Goal: Task Accomplishment & Management: Use online tool/utility

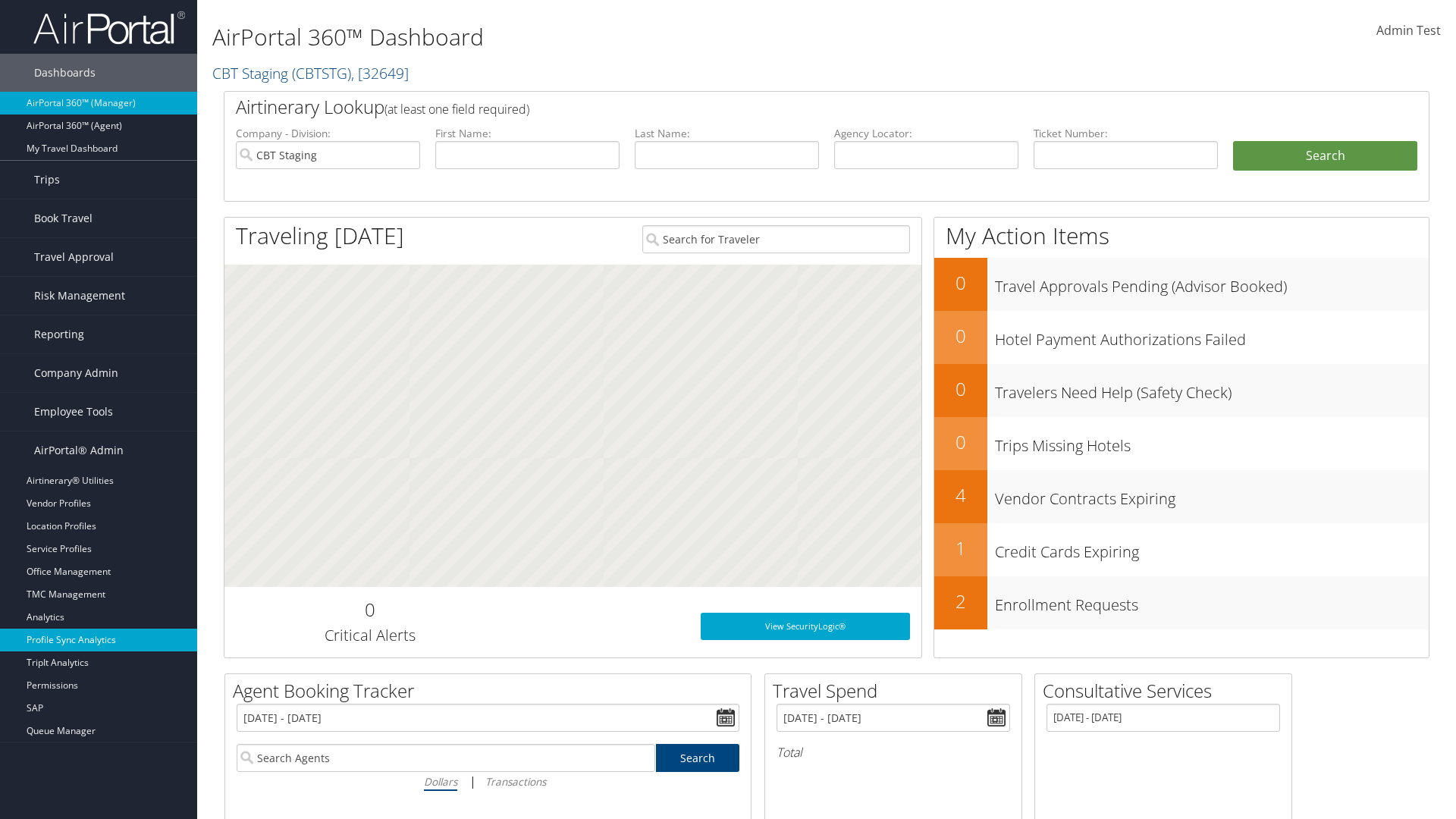
click at [98, 640] on link "Profile Sync Analytics" at bounding box center [98, 640] width 197 height 23
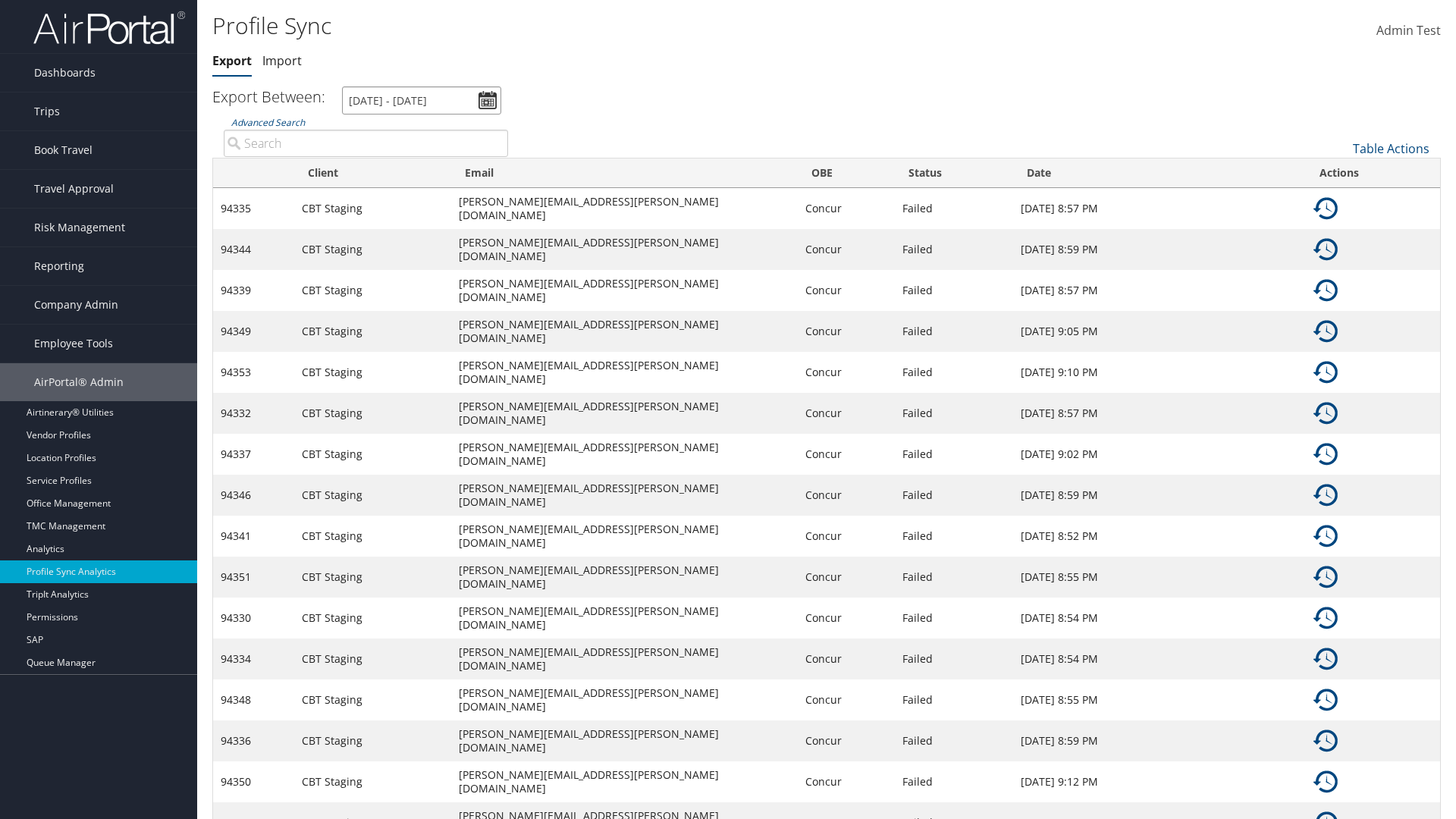
click at [422, 100] on input "9/3/2025 - 10/4/2025" at bounding box center [421, 101] width 160 height 28
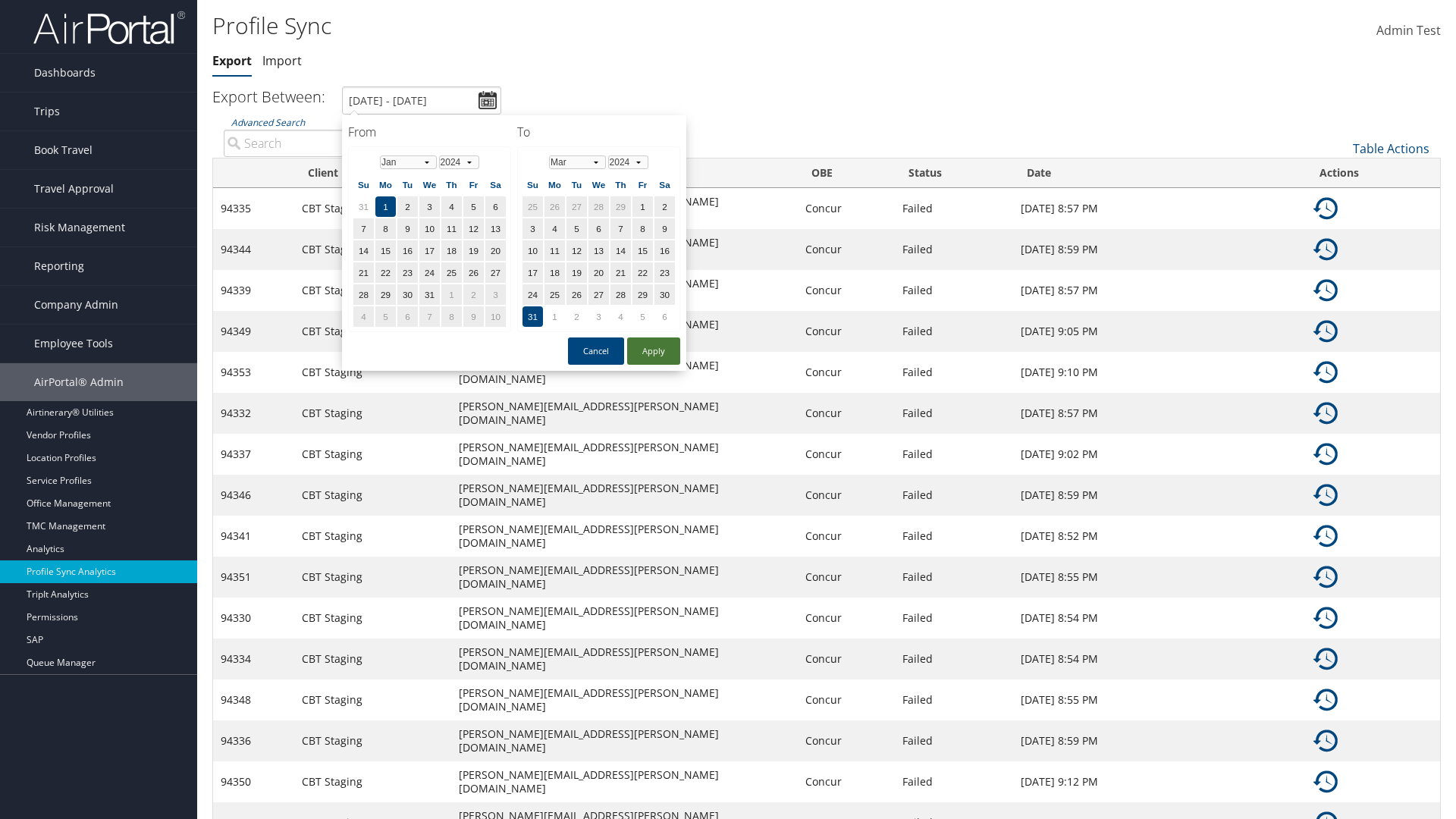
click at [654, 351] on button "Apply" at bounding box center [654, 351] width 53 height 27
type input "1/1/2024 - 3/31/2024"
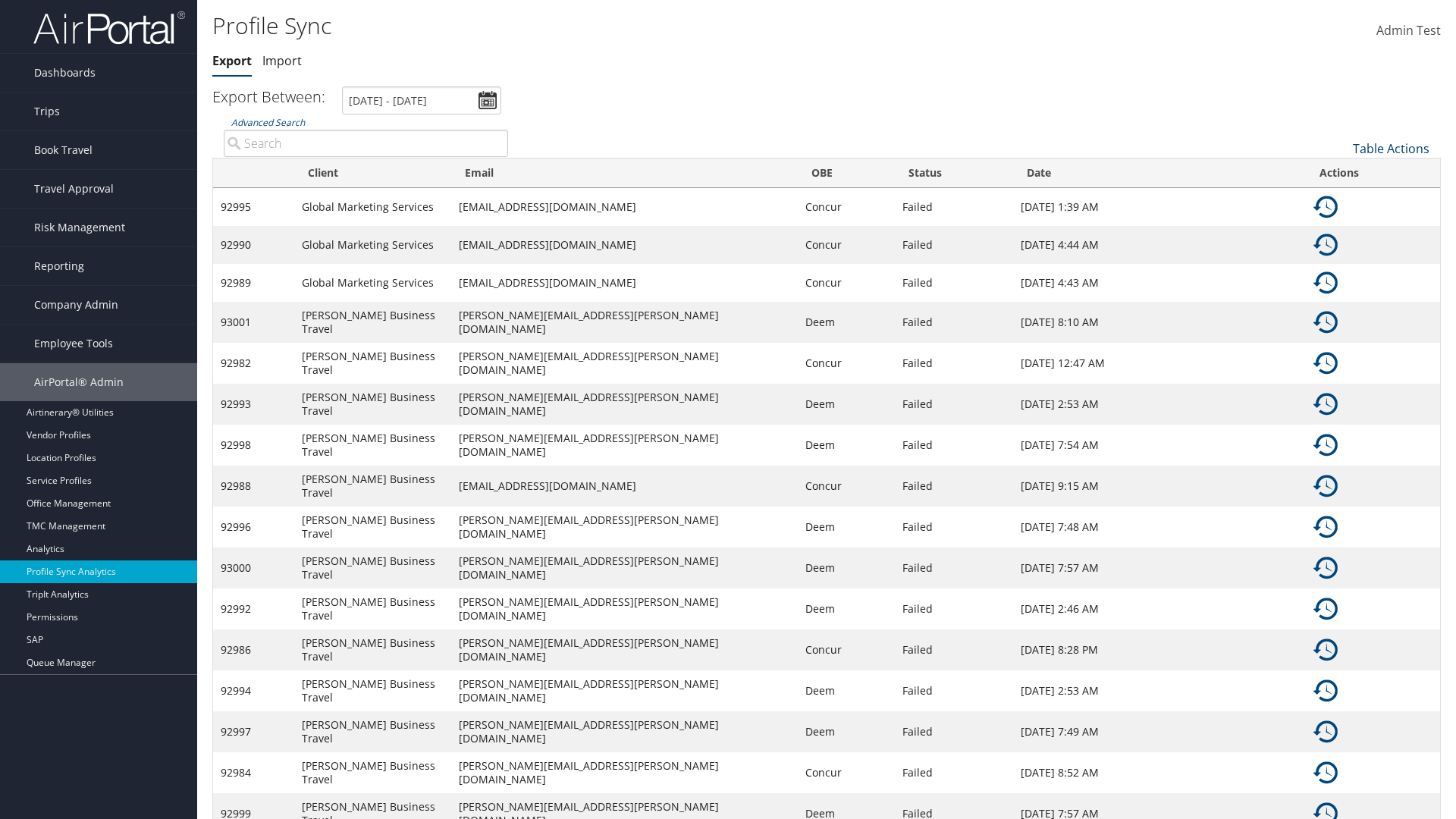
click at [1391, 148] on link "Table Actions" at bounding box center [1391, 149] width 77 height 17
click at [1340, 197] on link "Column Visibility" at bounding box center [1340, 198] width 199 height 26
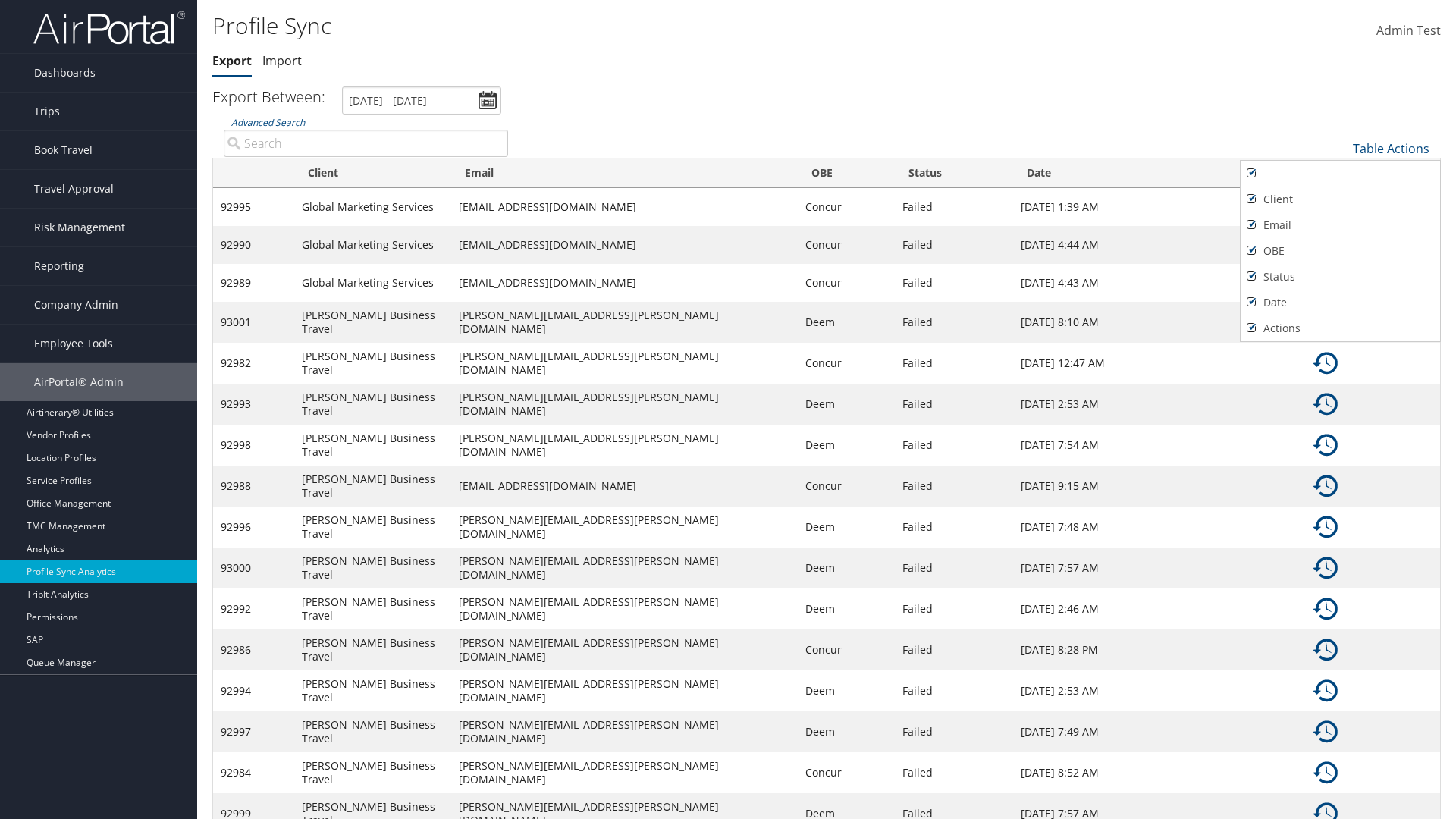
click at [728, 410] on div at bounding box center [728, 410] width 1456 height 819
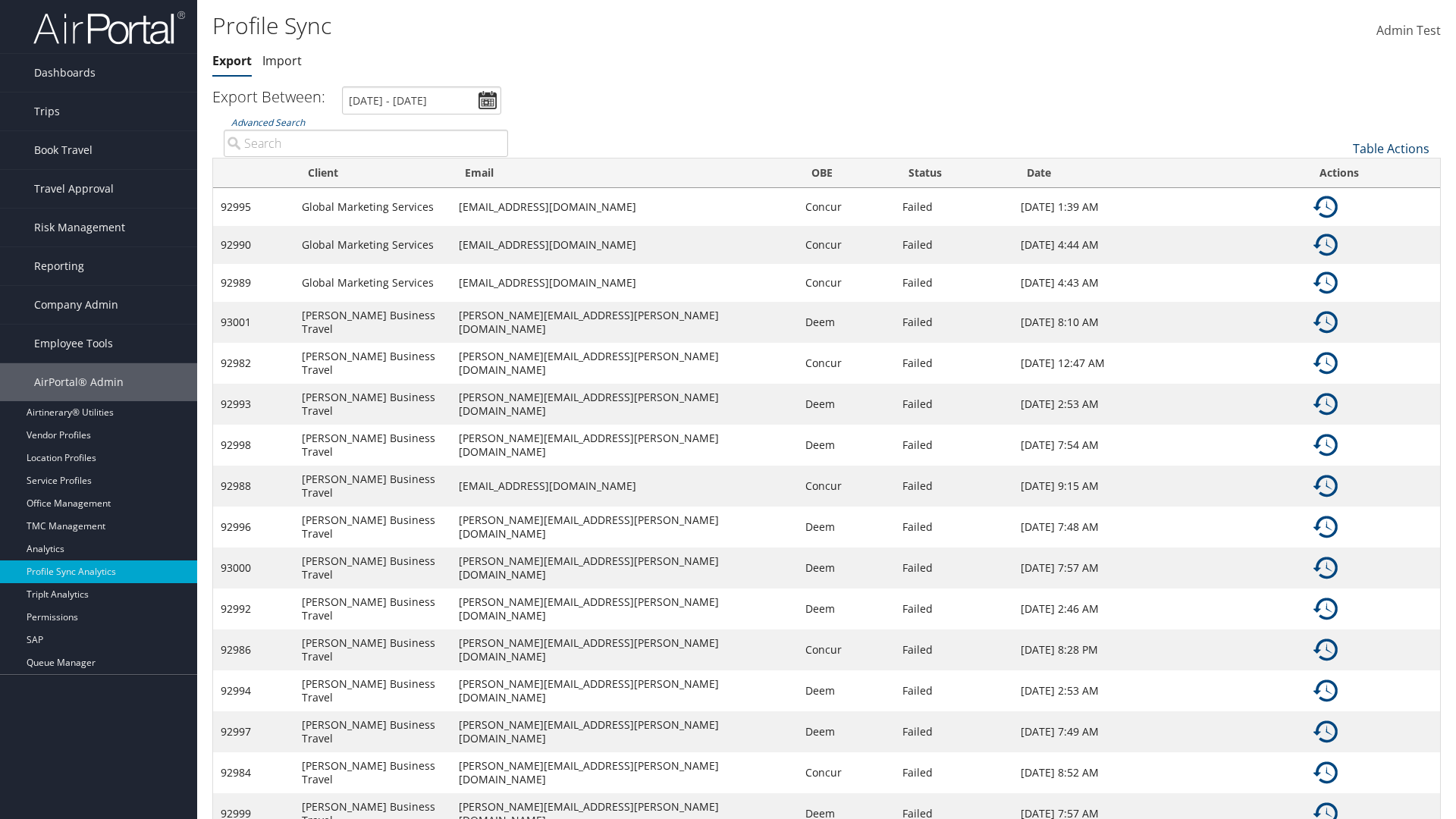
click at [1391, 148] on link "Table Actions" at bounding box center [1391, 149] width 77 height 17
click at [1340, 171] on link "Sync Profile" at bounding box center [1340, 172] width 199 height 26
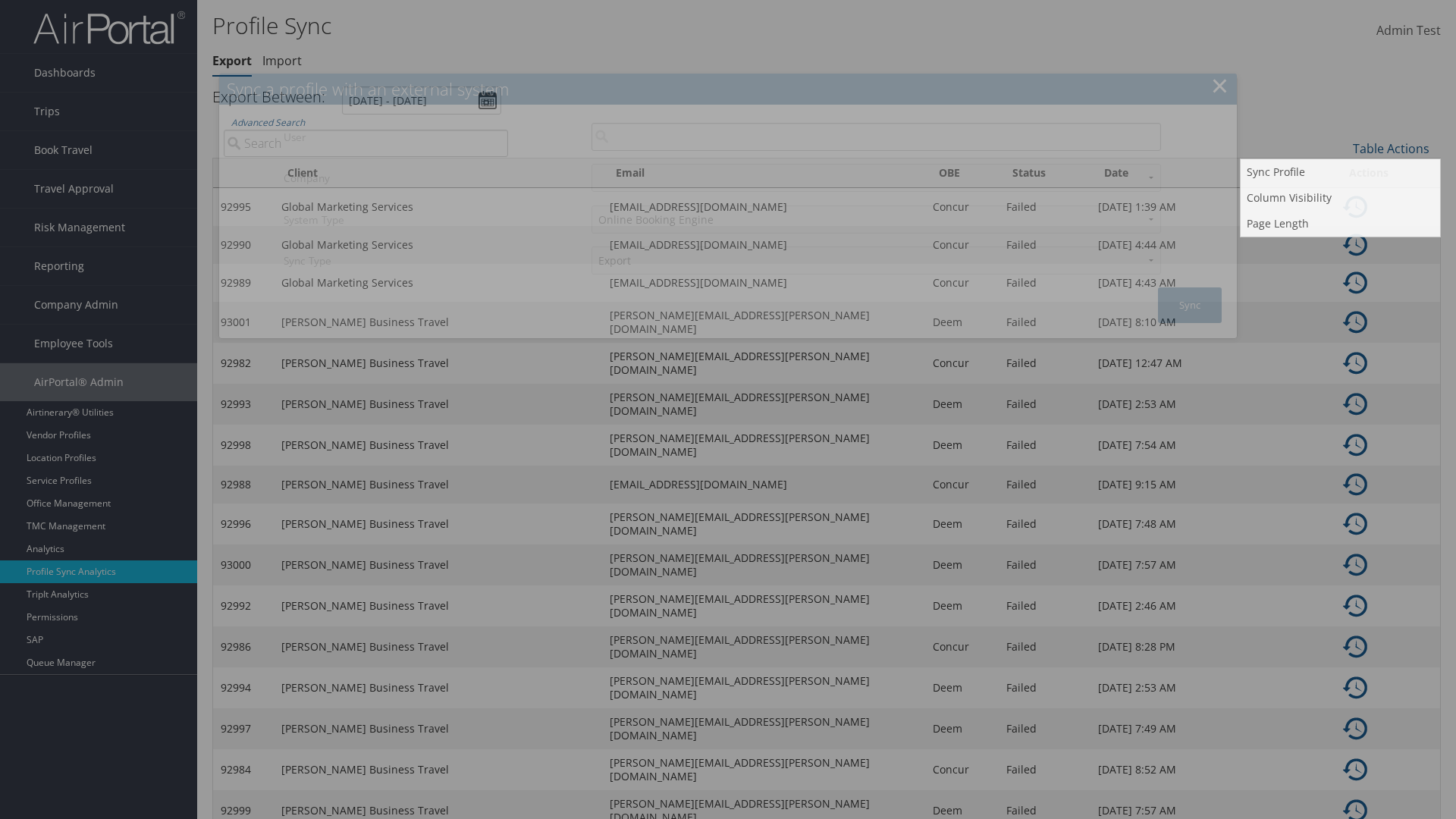
click at [876, 136] on input "User" at bounding box center [876, 137] width 569 height 28
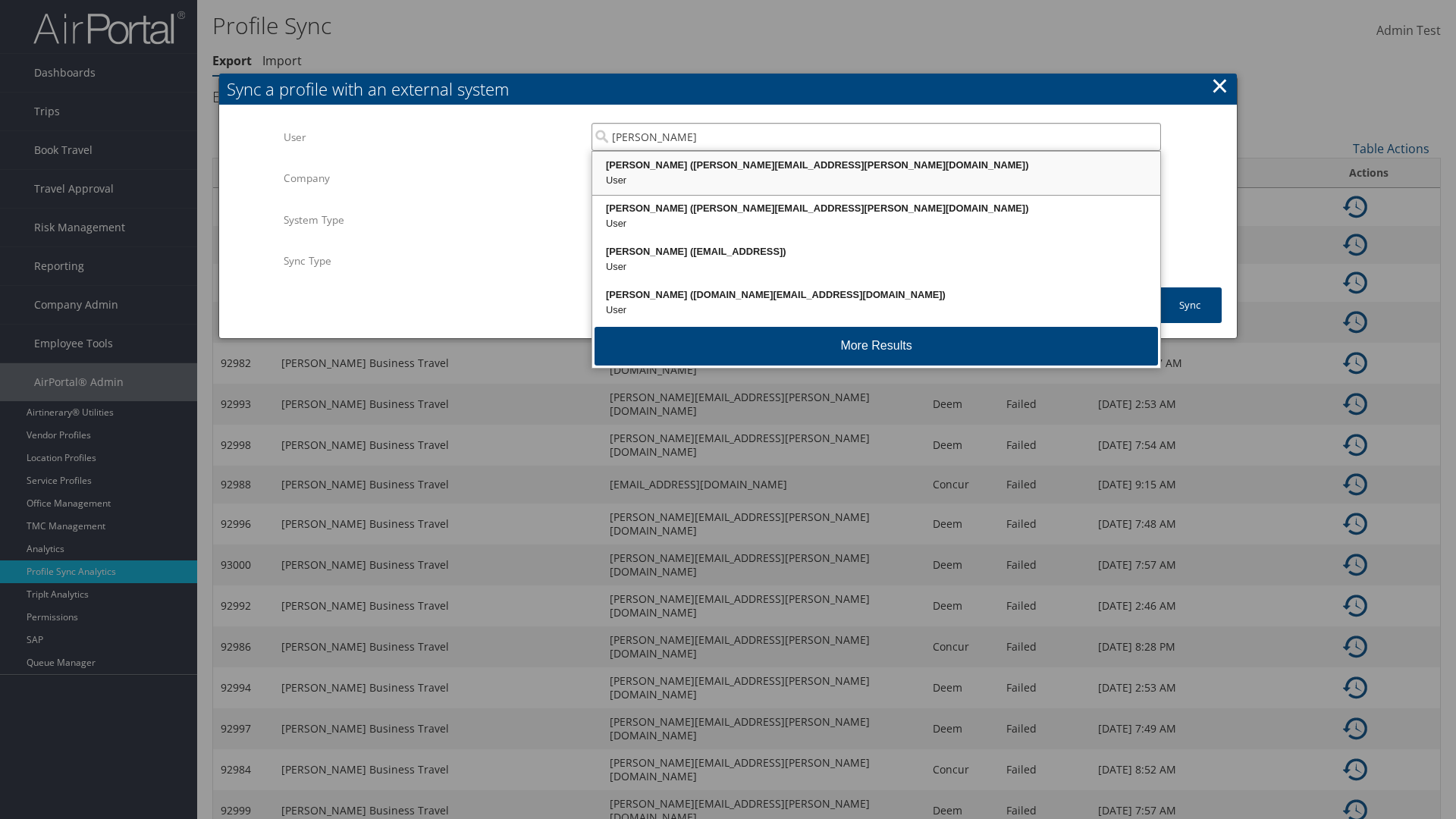
click at [876, 165] on div "Kyle Casazza (kyle.casazza@cbtravel.com)" at bounding box center [876, 165] width 563 height 15
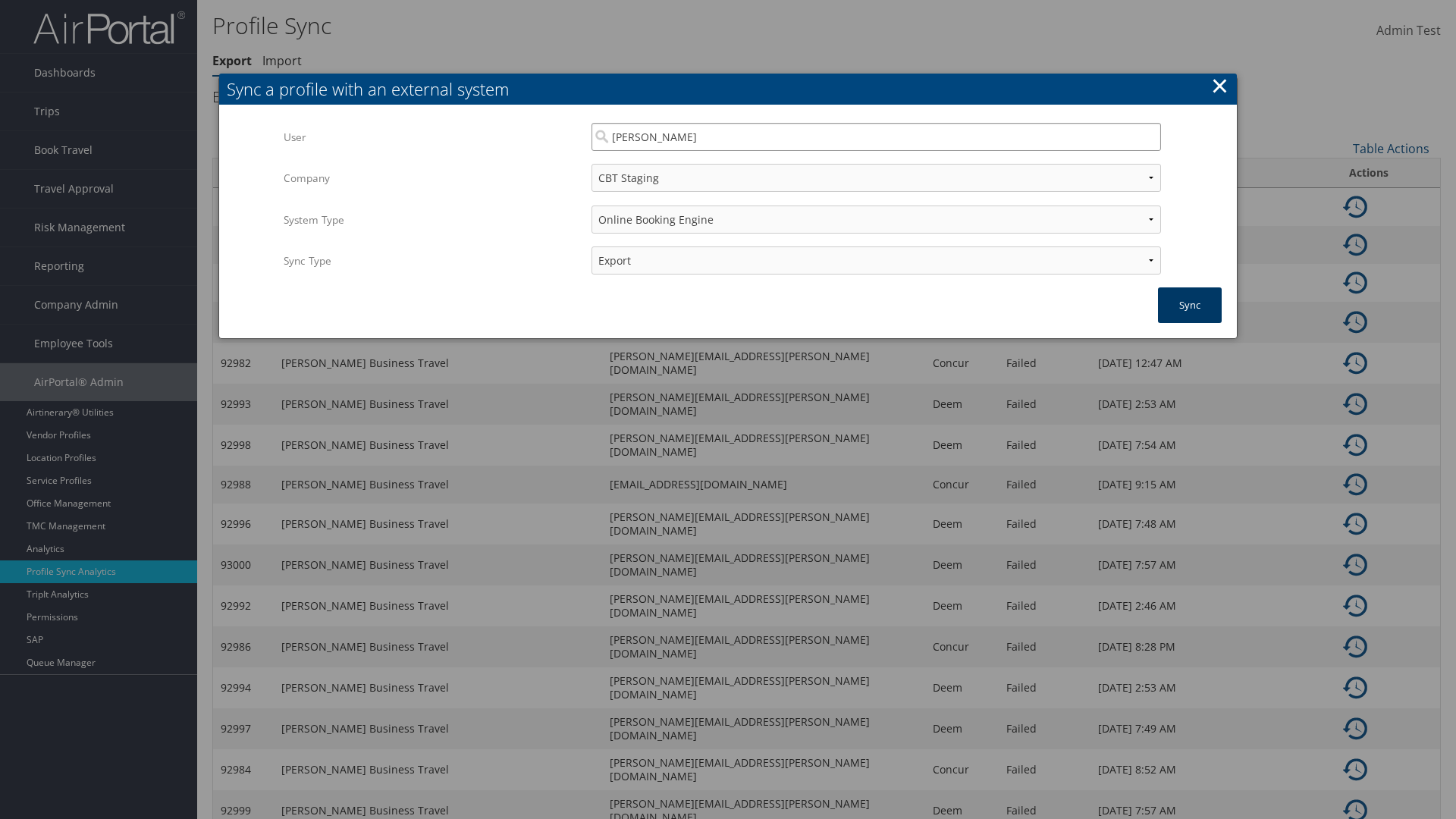
type input "Kyle Casazza"
click at [1190, 305] on button "Sync" at bounding box center [1190, 304] width 64 height 36
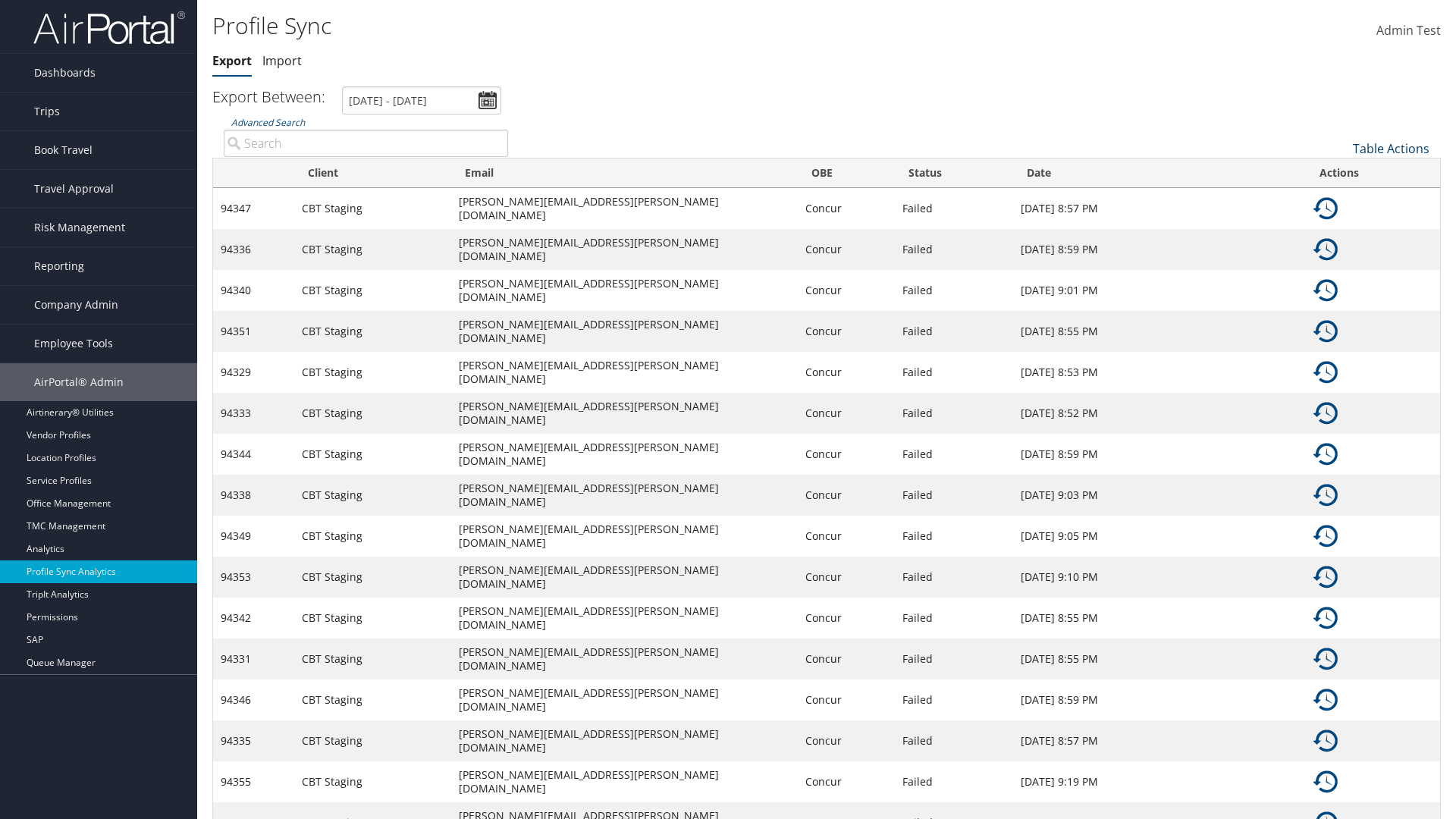
click at [1391, 148] on link "Table Actions" at bounding box center [1391, 149] width 77 height 17
click at [1340, 199] on link "25" at bounding box center [1340, 199] width 199 height 26
click at [1391, 148] on link "Table Actions" at bounding box center [1391, 149] width 77 height 17
click at [1340, 223] on link "Page Length" at bounding box center [1340, 223] width 199 height 26
click at [1391, 148] on link "Table Actions" at bounding box center [1391, 149] width 77 height 17
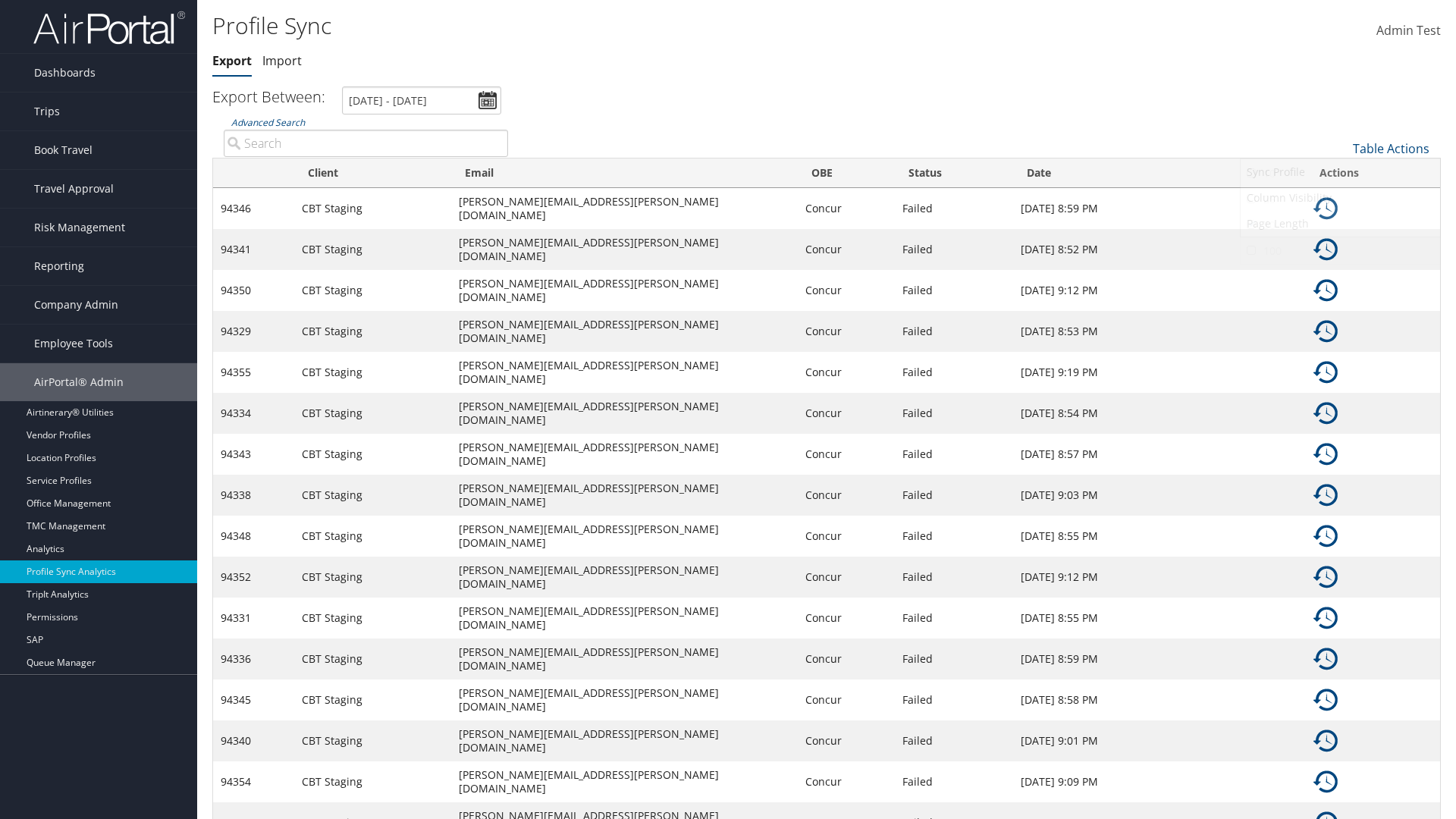
click at [1340, 251] on link "100" at bounding box center [1340, 251] width 199 height 26
click at [1391, 148] on link "Table Actions" at bounding box center [1391, 149] width 77 height 17
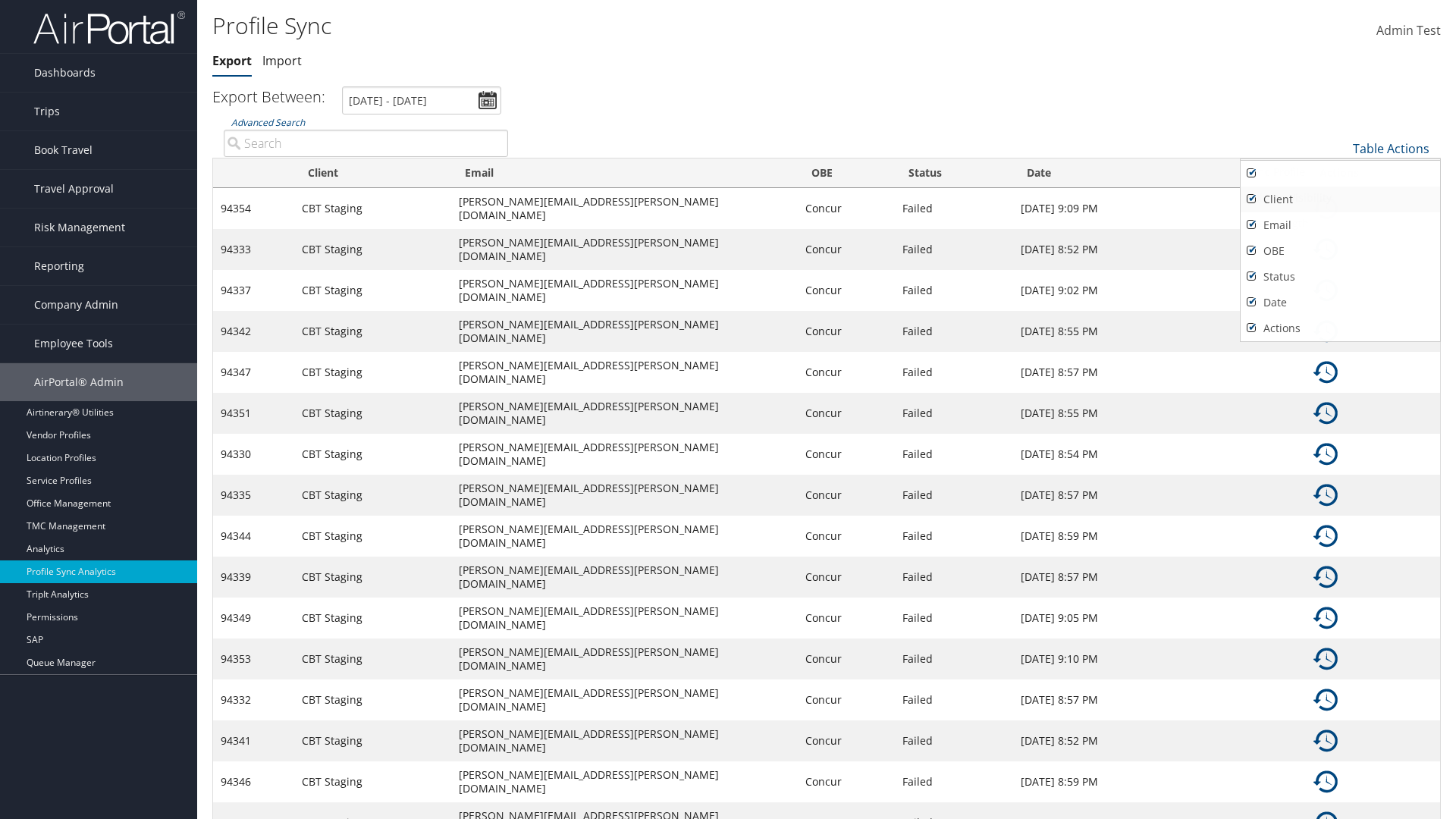
click at [1340, 199] on link "Client" at bounding box center [1340, 199] width 199 height 26
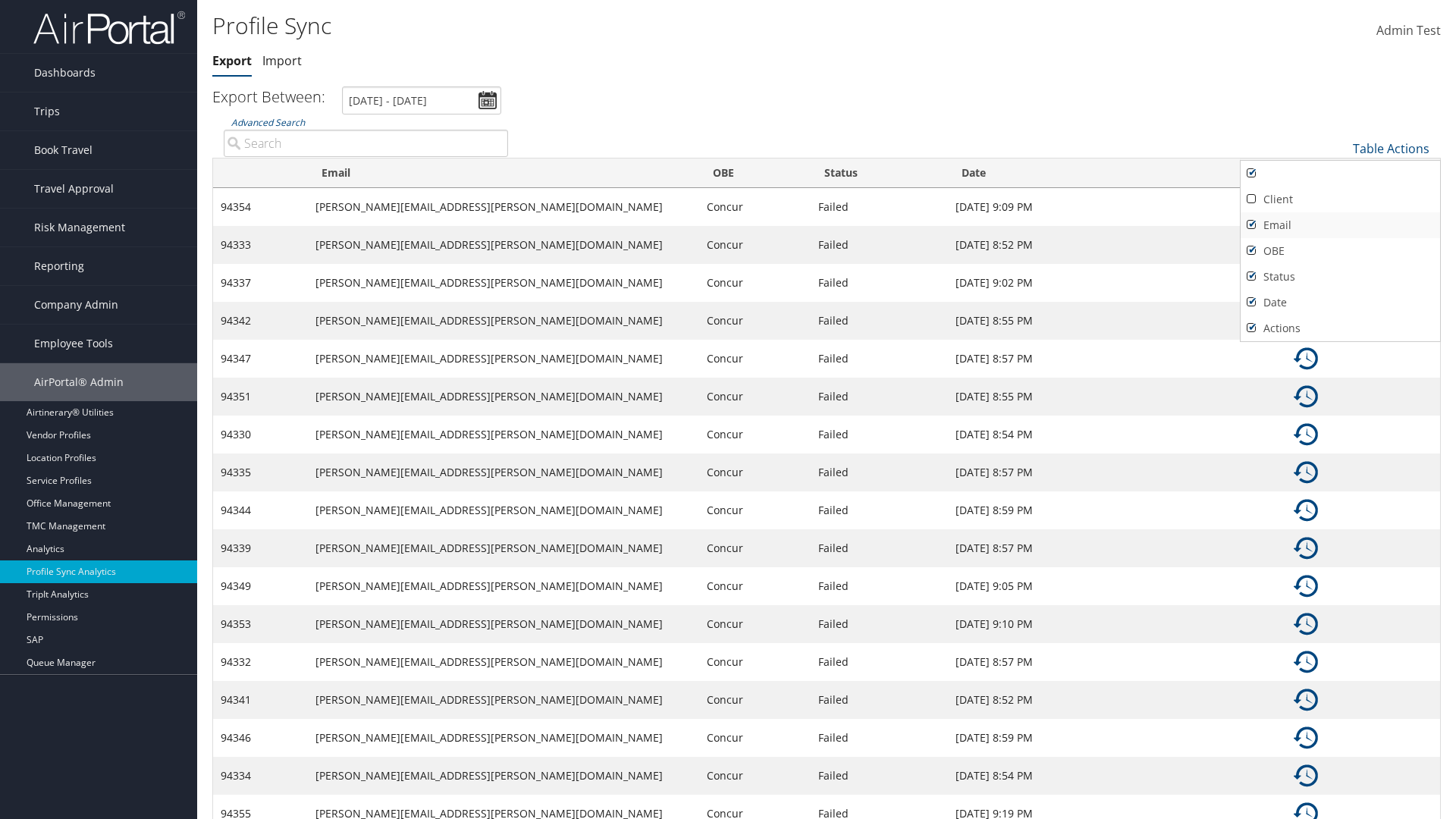
click at [1340, 224] on link "Email" at bounding box center [1340, 225] width 199 height 26
click at [1340, 251] on link "OBE" at bounding box center [1340, 251] width 199 height 26
click at [1340, 276] on link "Status" at bounding box center [1340, 276] width 199 height 26
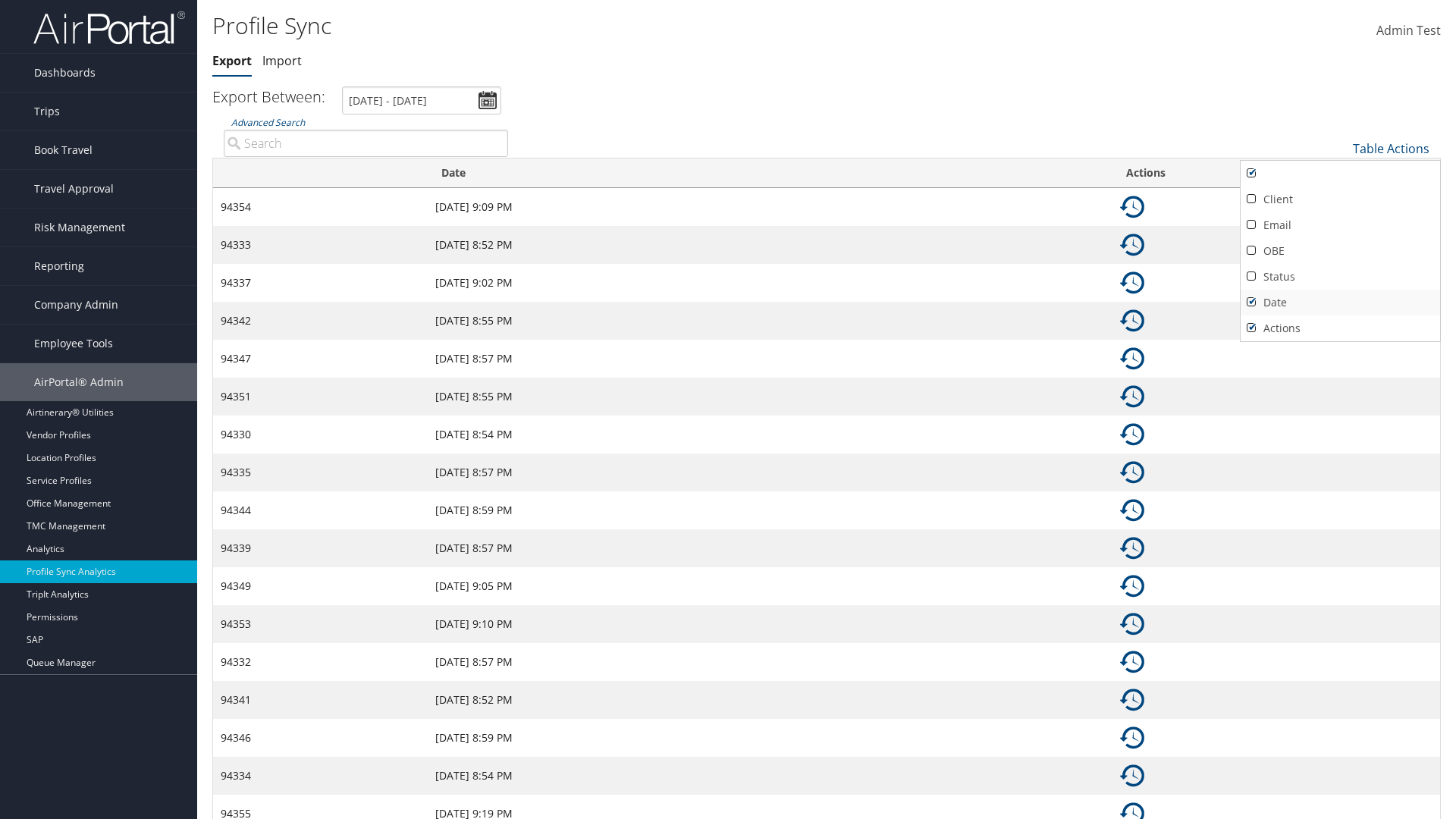
click at [1340, 302] on link "Date" at bounding box center [1340, 302] width 199 height 26
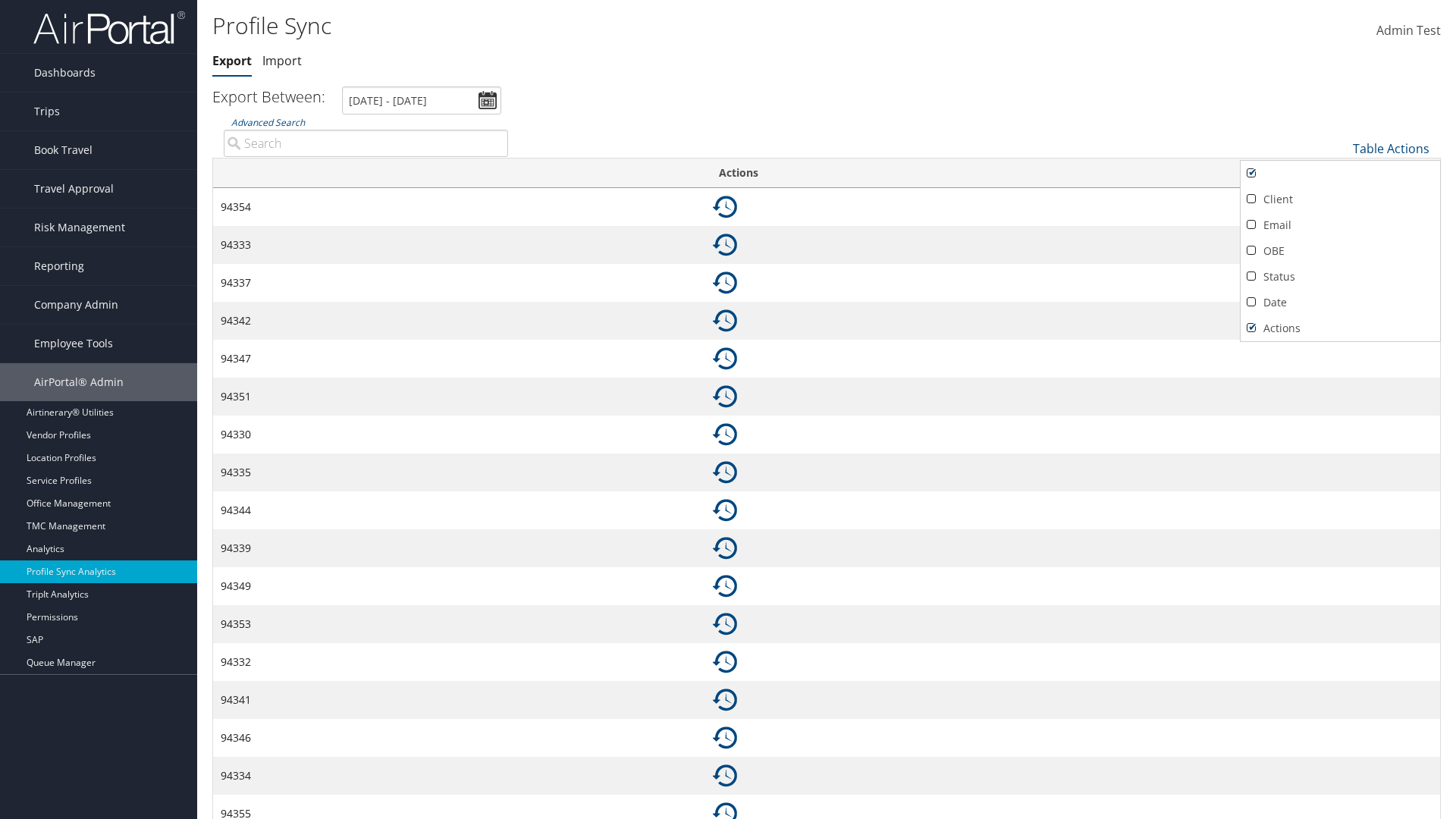
click at [1340, 328] on link "Actions" at bounding box center [1340, 328] width 199 height 26
click at [728, 410] on div at bounding box center [728, 410] width 1456 height 819
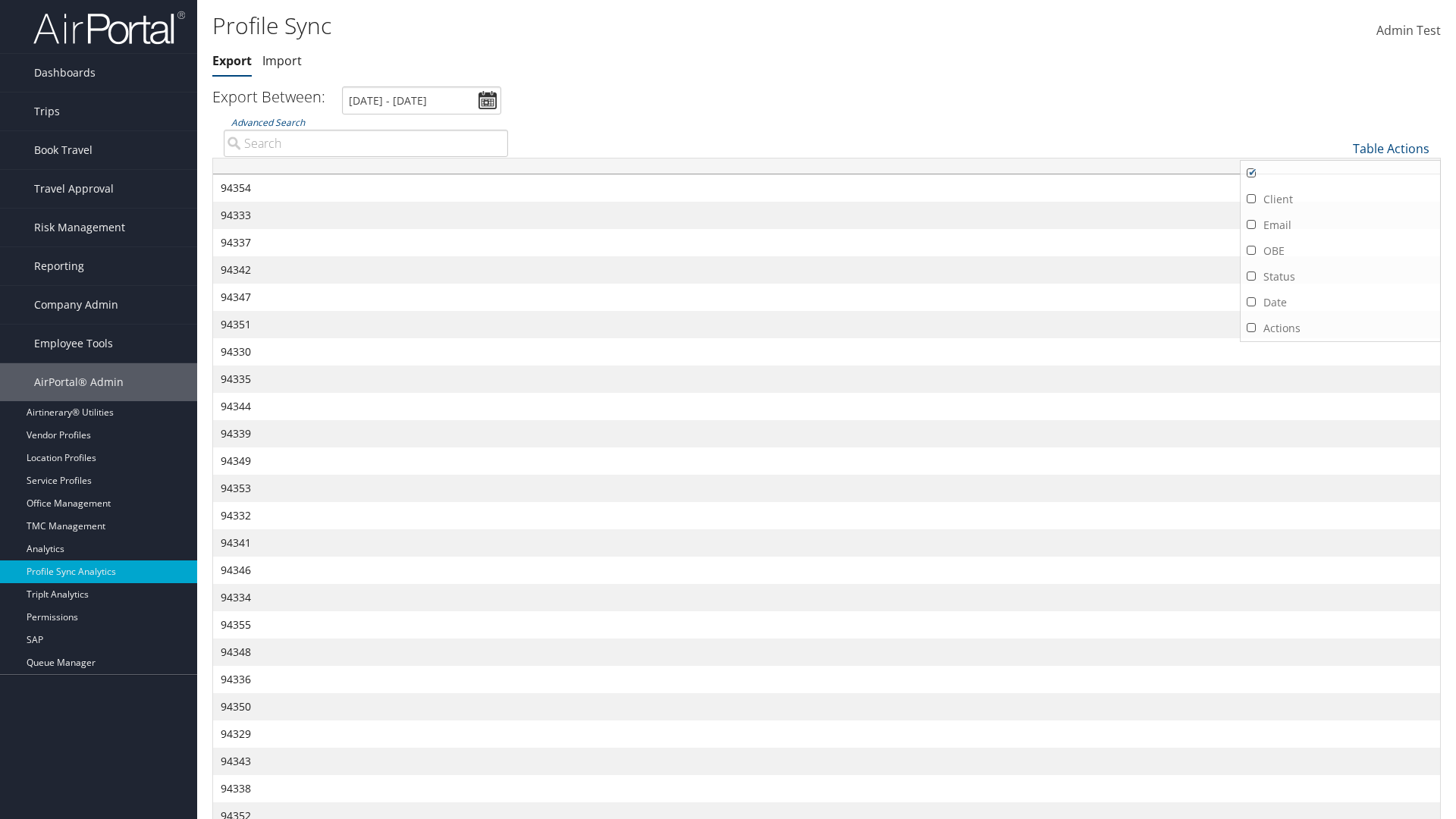
scroll to position [119, 0]
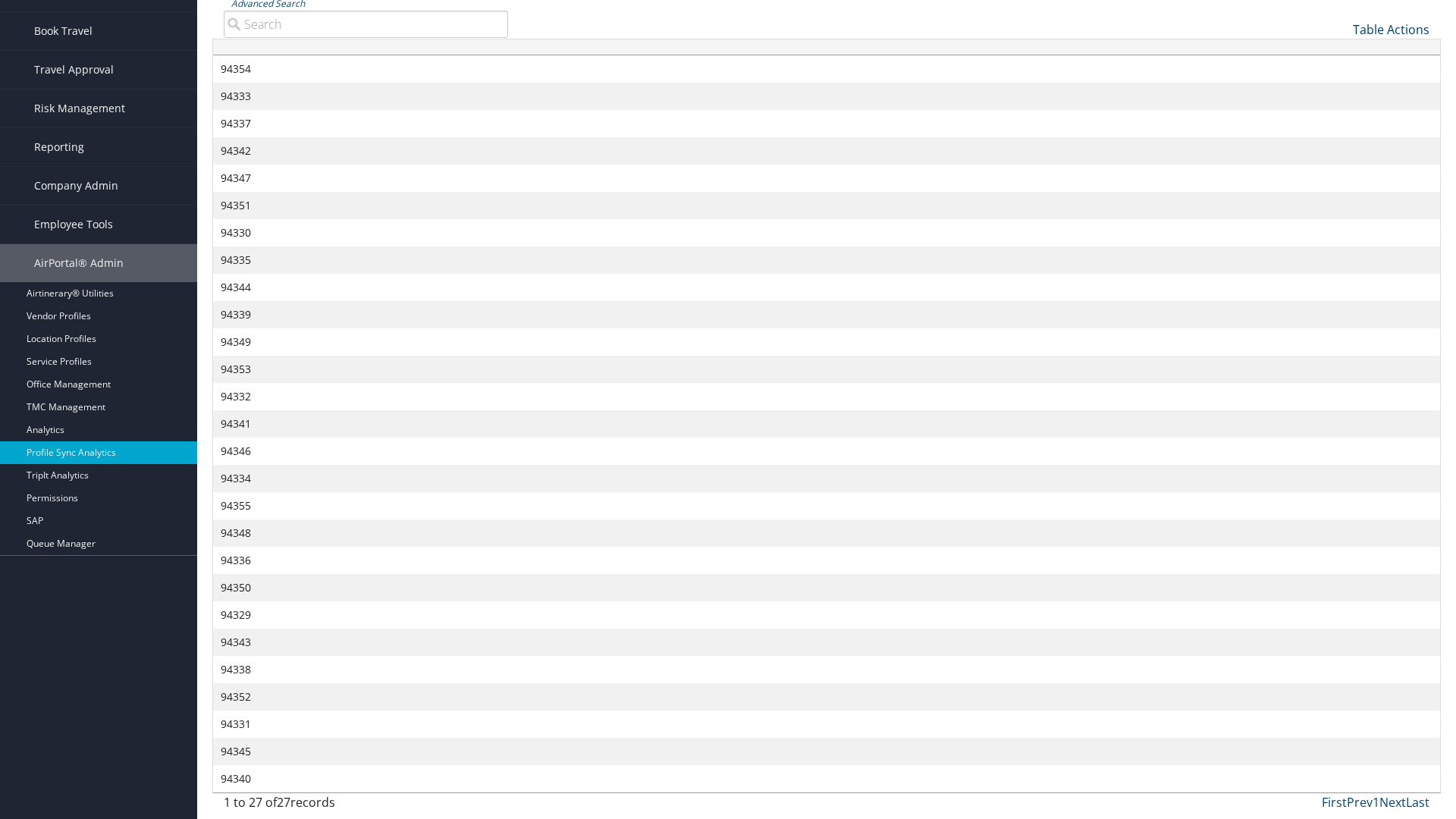
click at [1391, 38] on link "Table Actions" at bounding box center [1391, 30] width 77 height 17
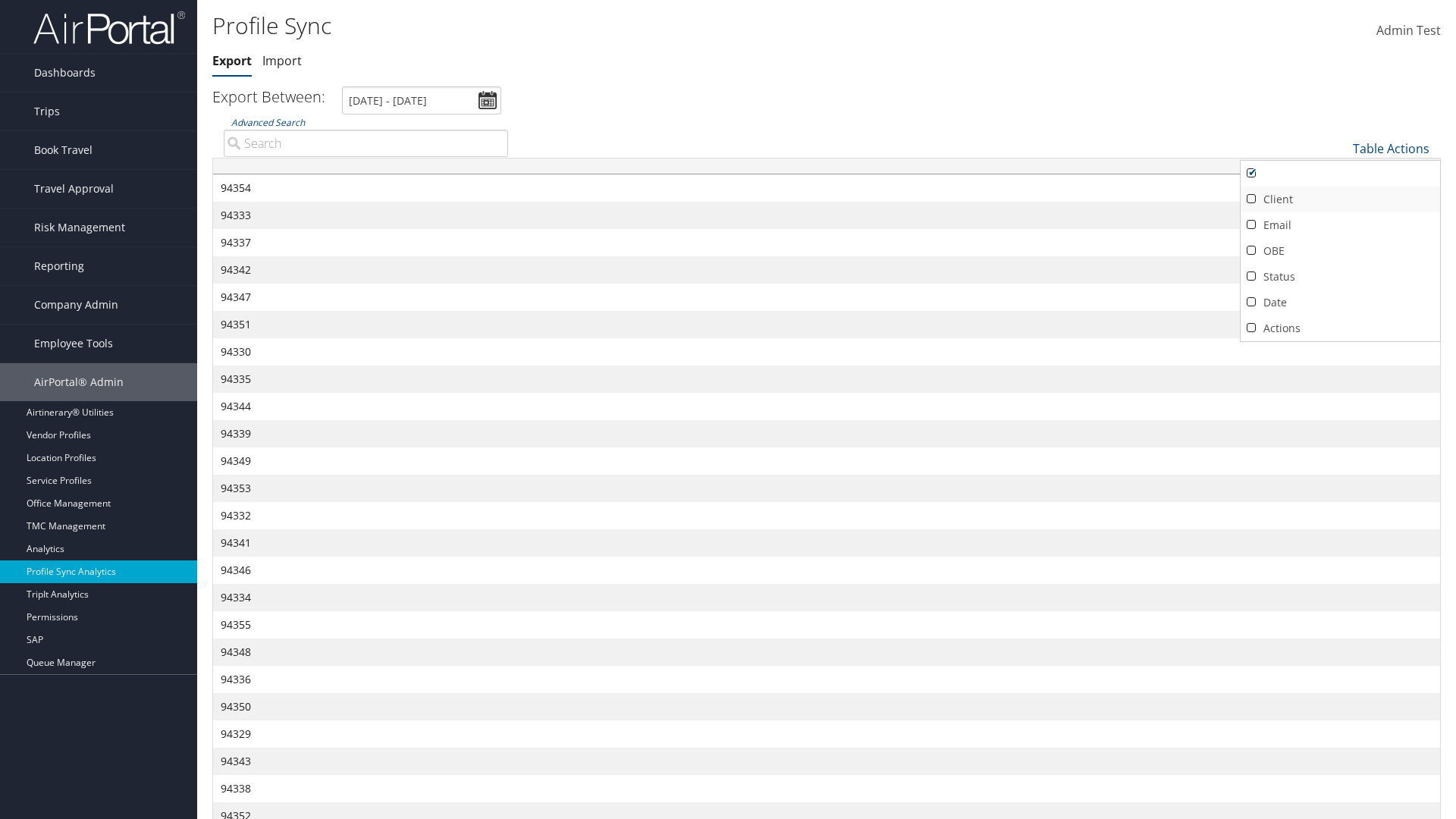
click at [1340, 199] on link "Client" at bounding box center [1340, 199] width 199 height 26
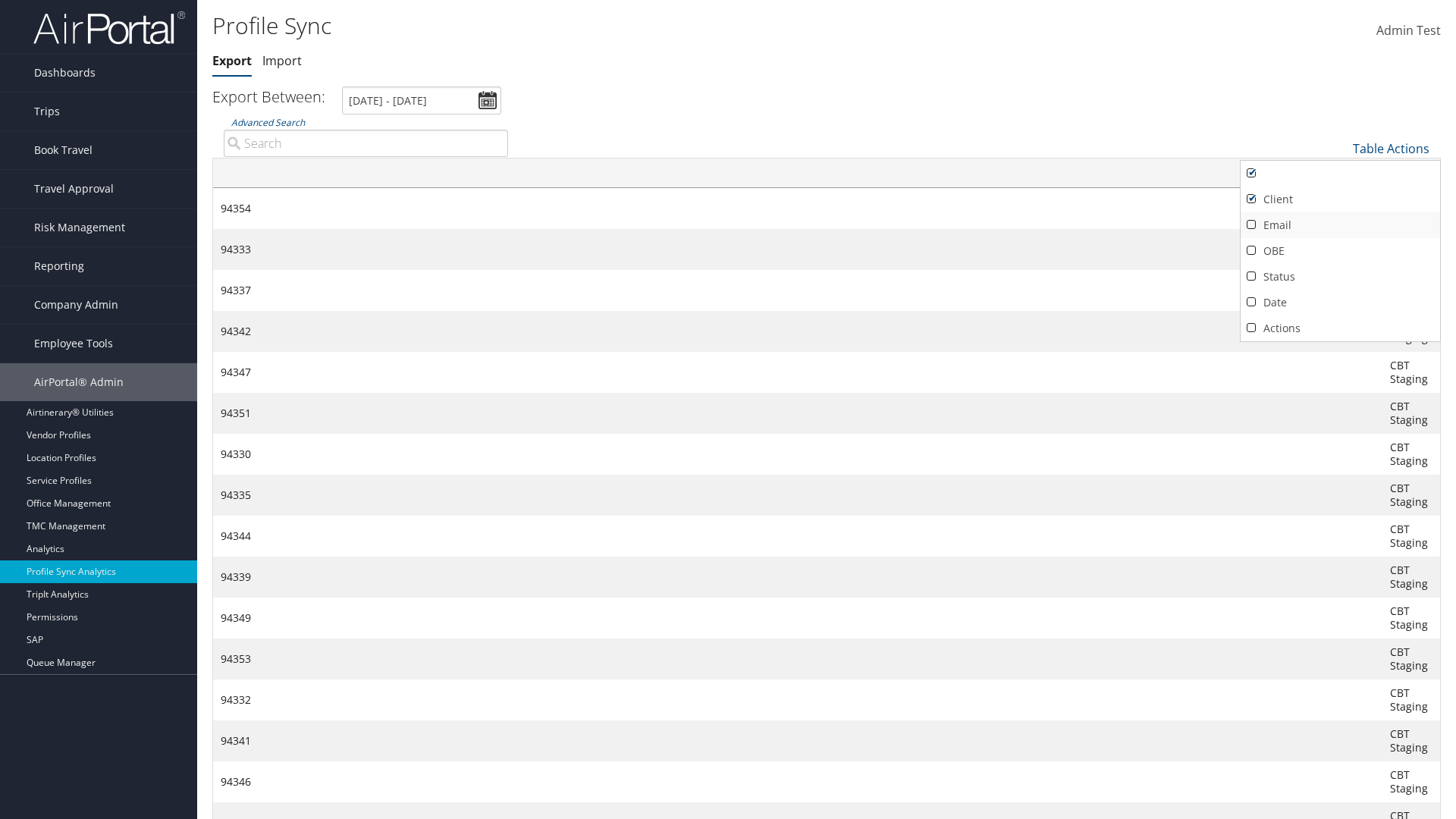
click at [1340, 224] on link "Email" at bounding box center [1340, 225] width 199 height 26
